Goal: Task Accomplishment & Management: Manage account settings

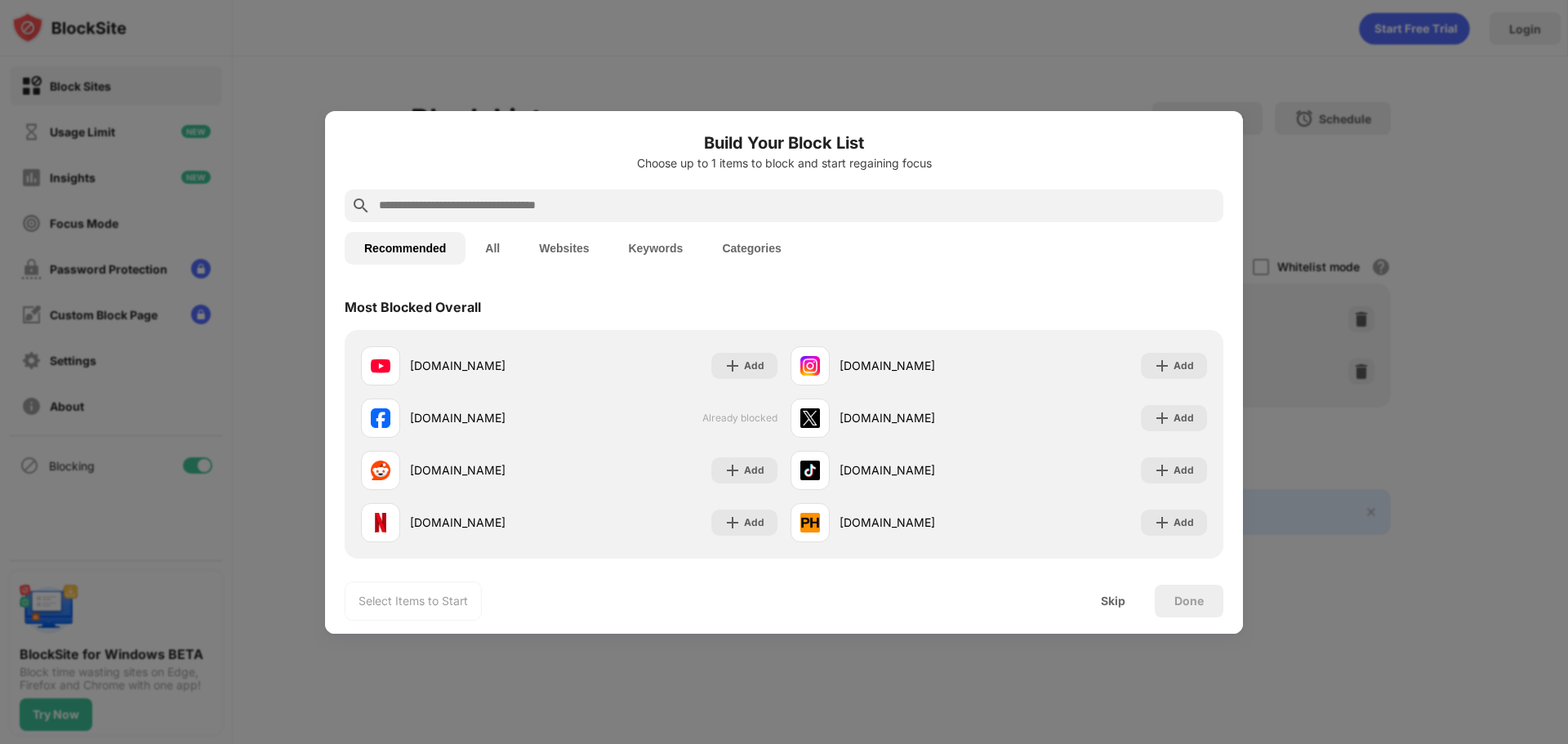
click at [707, 202] on input "text" at bounding box center [797, 206] width 839 height 20
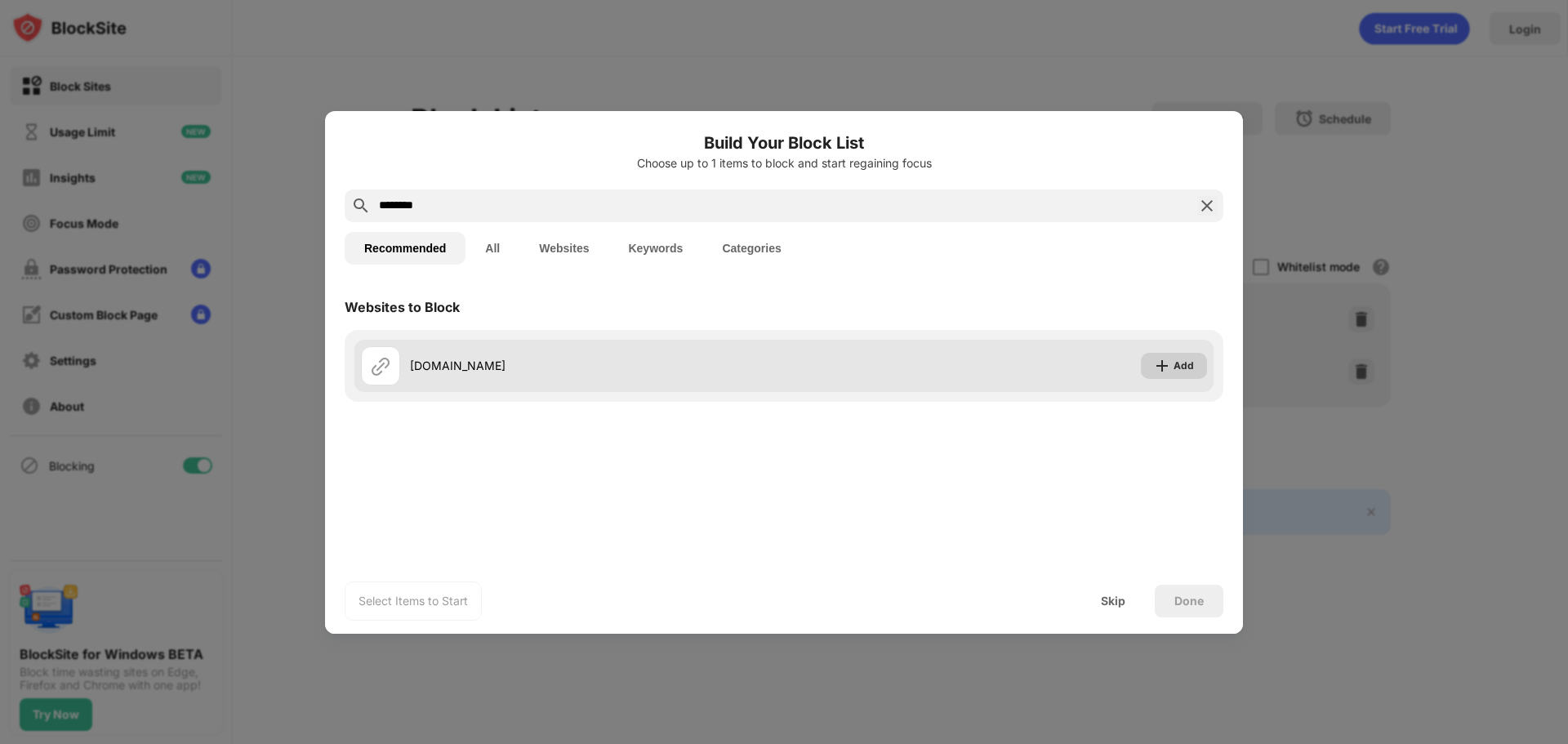
type input "********"
click at [1174, 373] on div "Add" at bounding box center [1174, 365] width 66 height 26
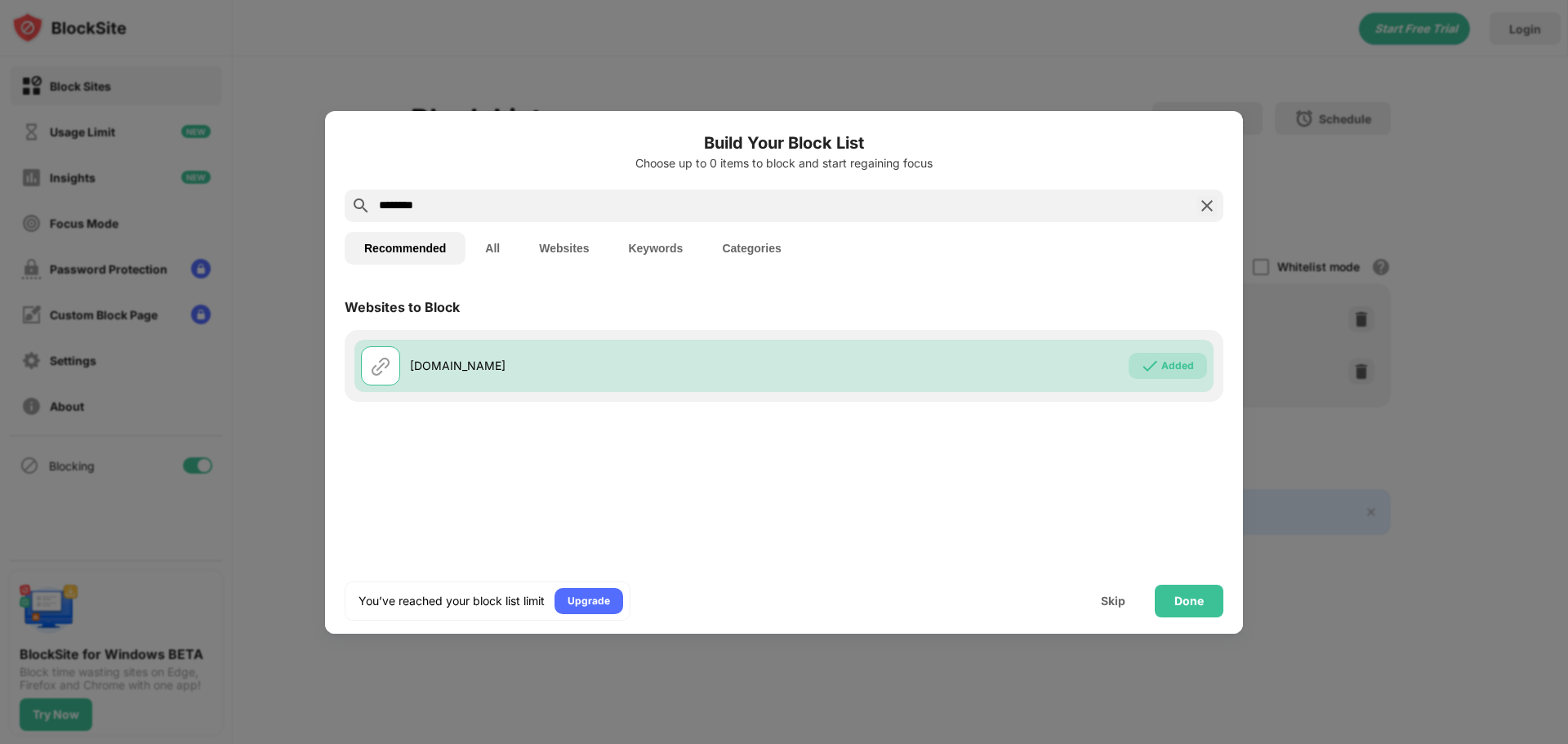
click at [1176, 583] on div "You’ve reached your block list limit Upgrade Skip Done" at bounding box center [784, 601] width 918 height 66
click at [1176, 597] on div "Done" at bounding box center [1189, 601] width 30 height 13
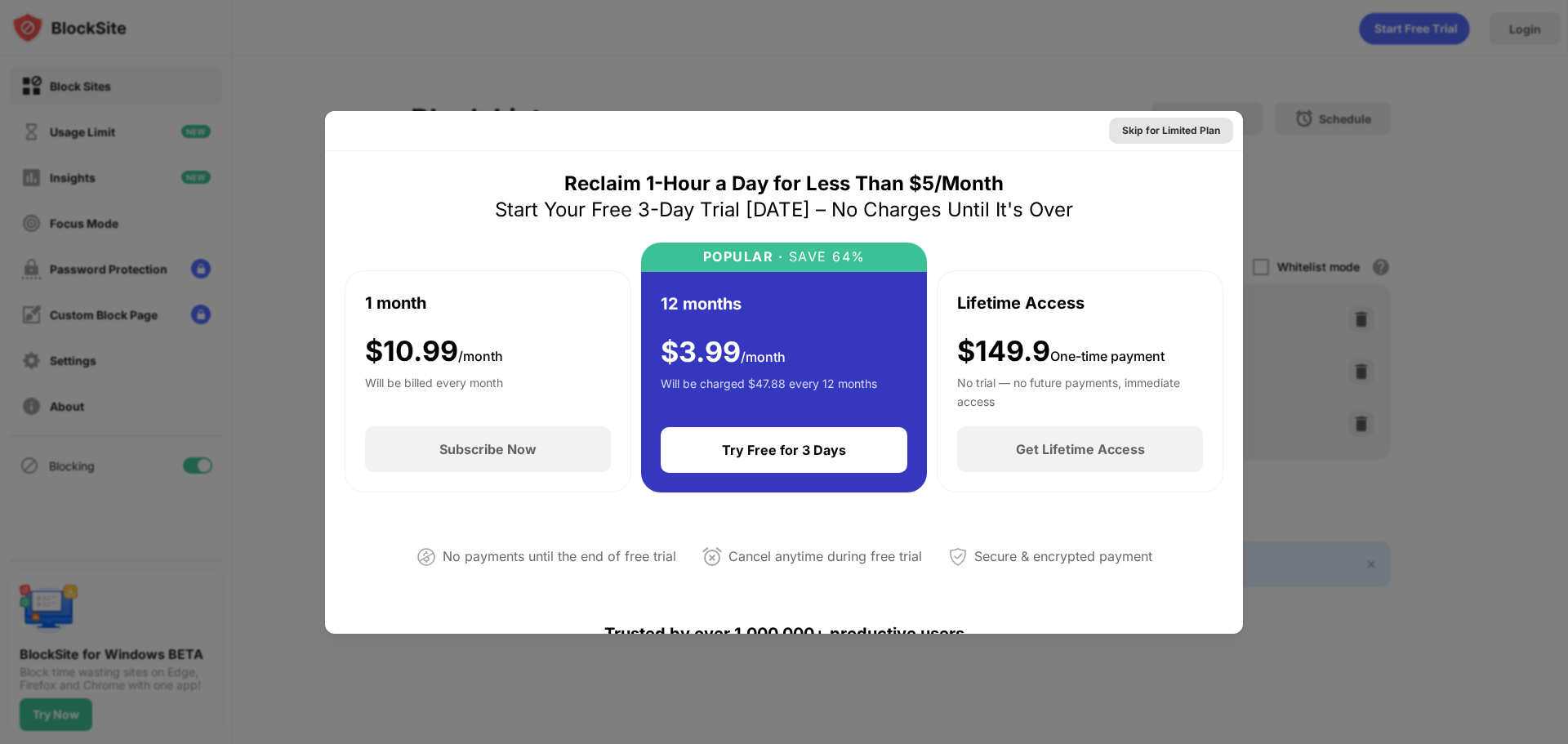
click at [1176, 127] on div "Skip for Limited Plan" at bounding box center [1171, 130] width 98 height 16
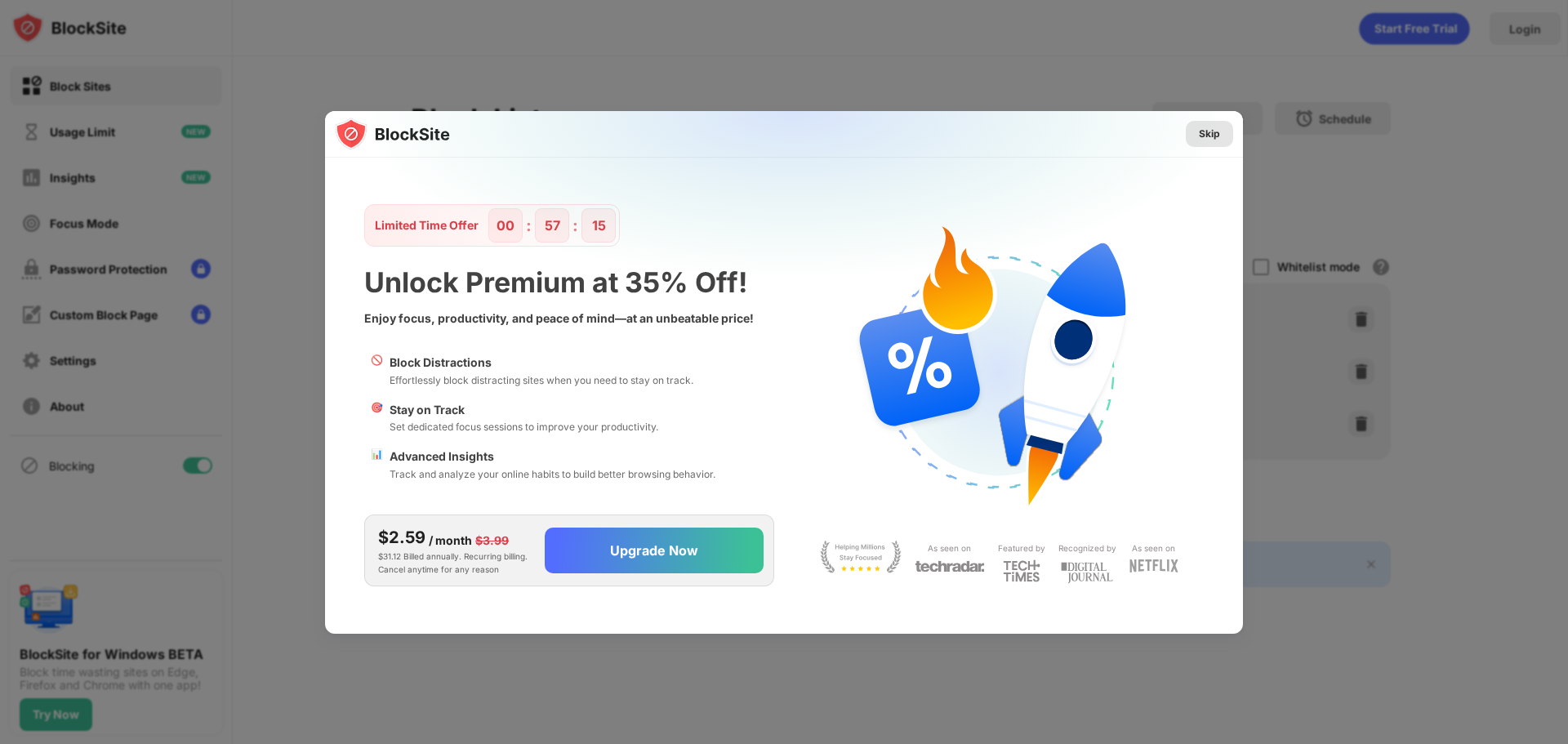
click at [1225, 143] on div "Skip" at bounding box center [1210, 134] width 48 height 26
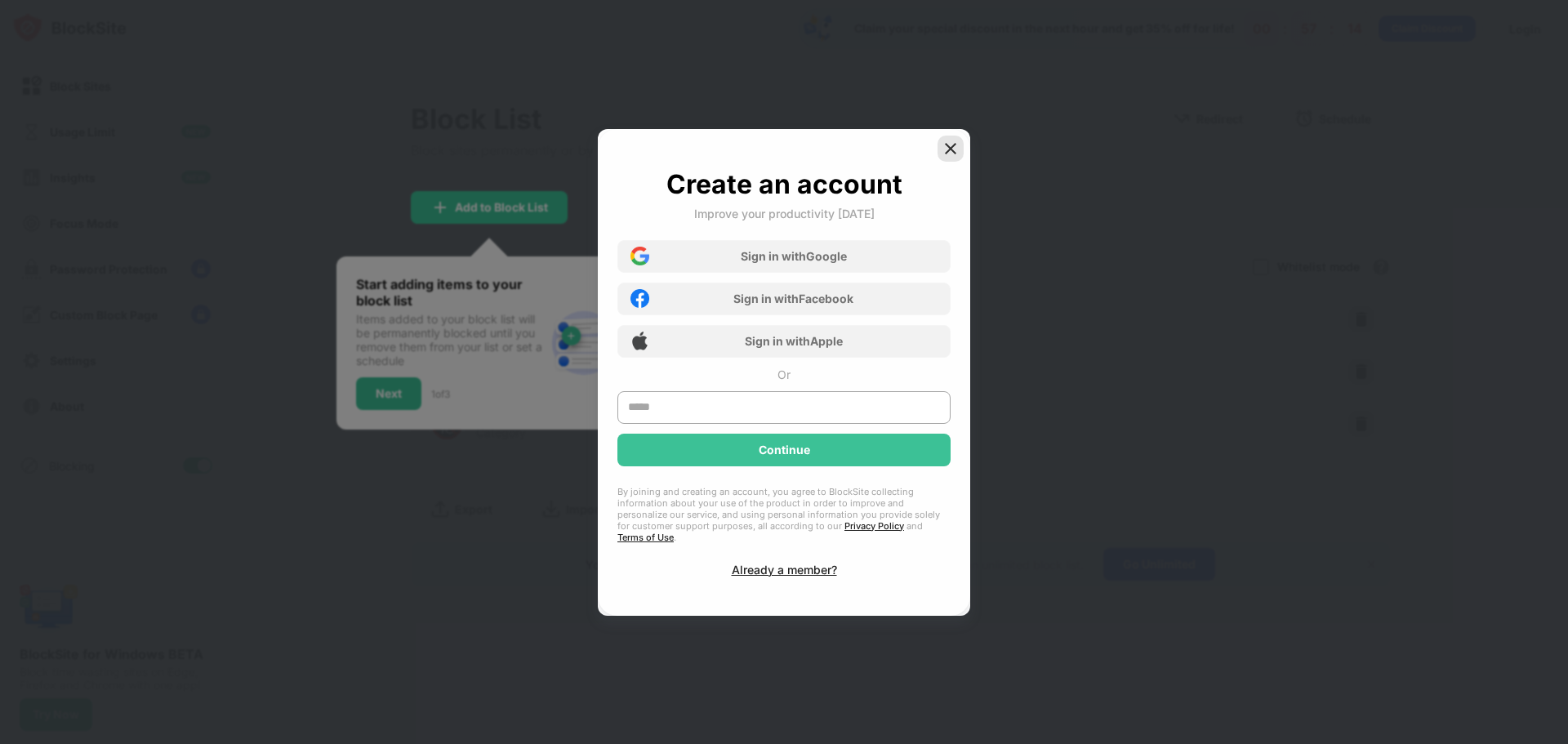
click at [952, 152] on img at bounding box center [951, 148] width 16 height 16
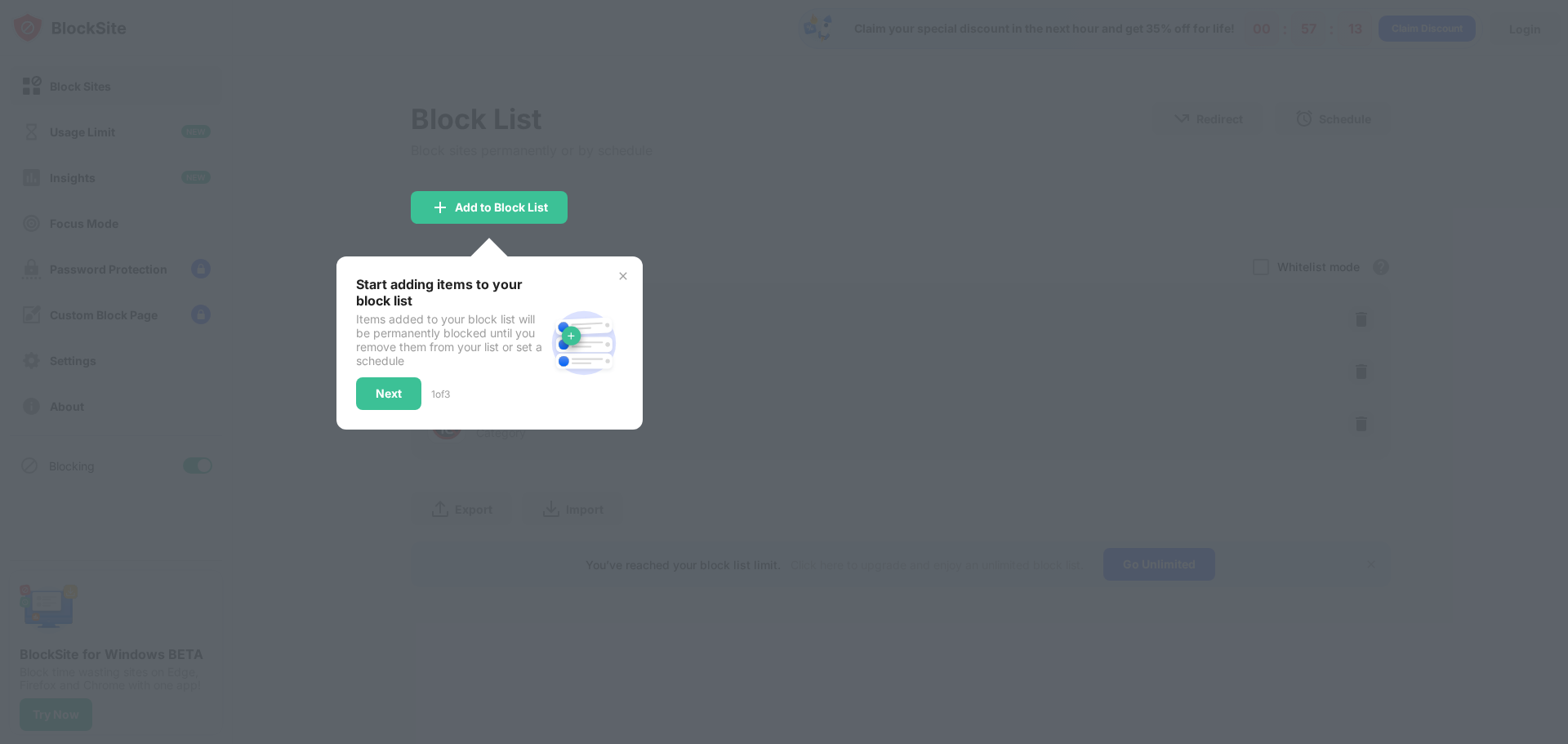
click at [616, 279] on img at bounding box center [623, 276] width 13 height 13
